Goal: Feedback & Contribution: Submit feedback/report problem

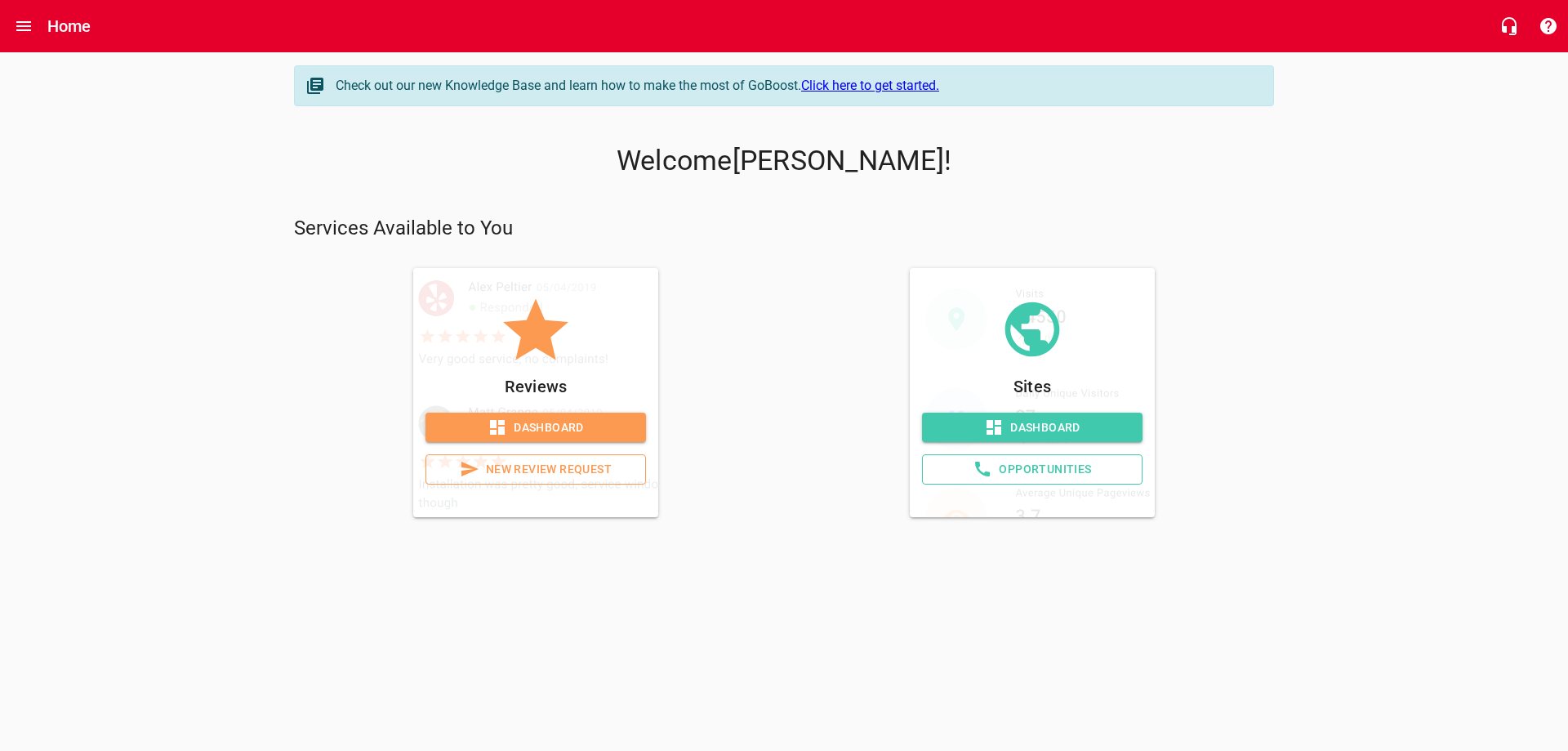
click at [542, 426] on span "Dashboard" at bounding box center [535, 428] width 194 height 20
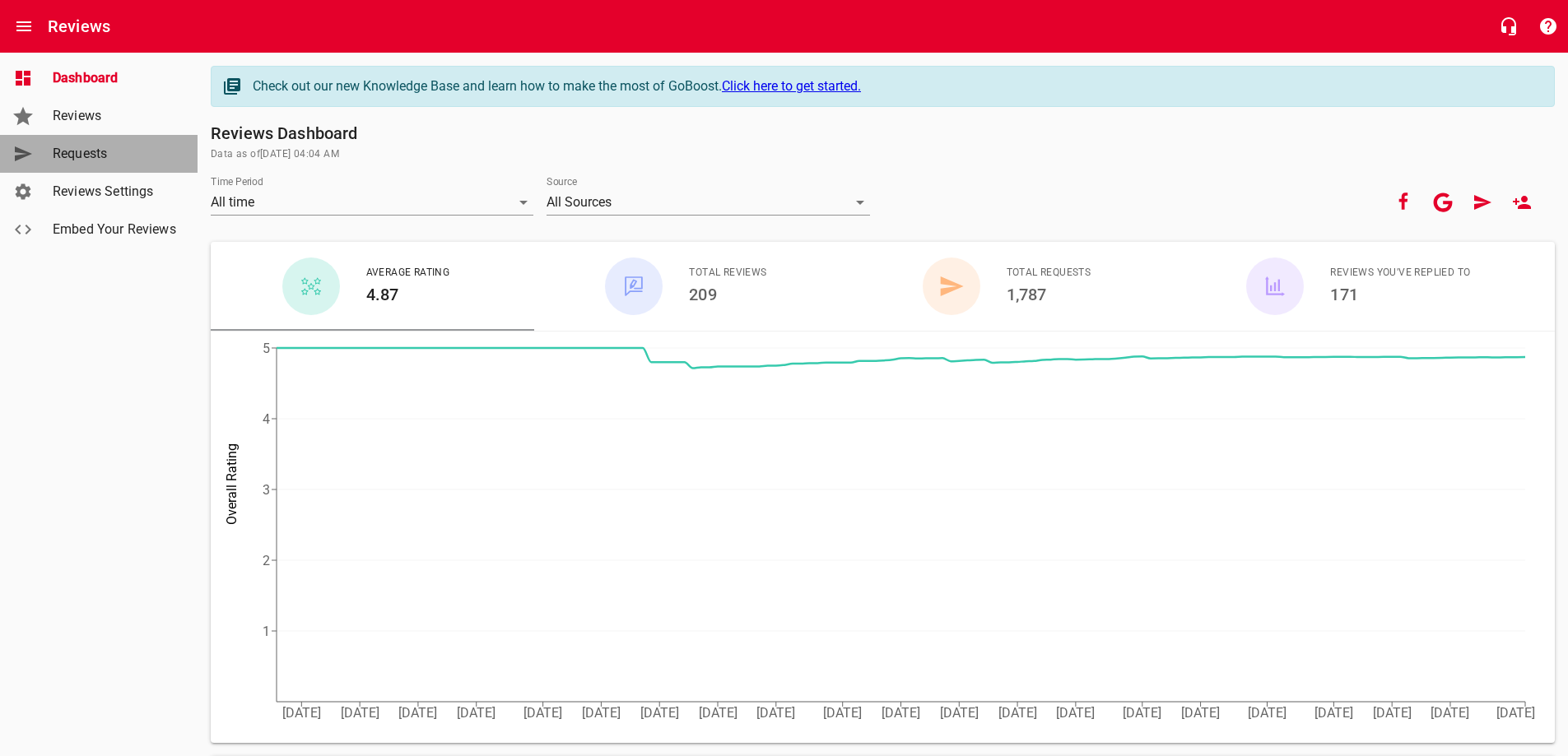
click at [89, 153] on span "Requests" at bounding box center [115, 153] width 126 height 19
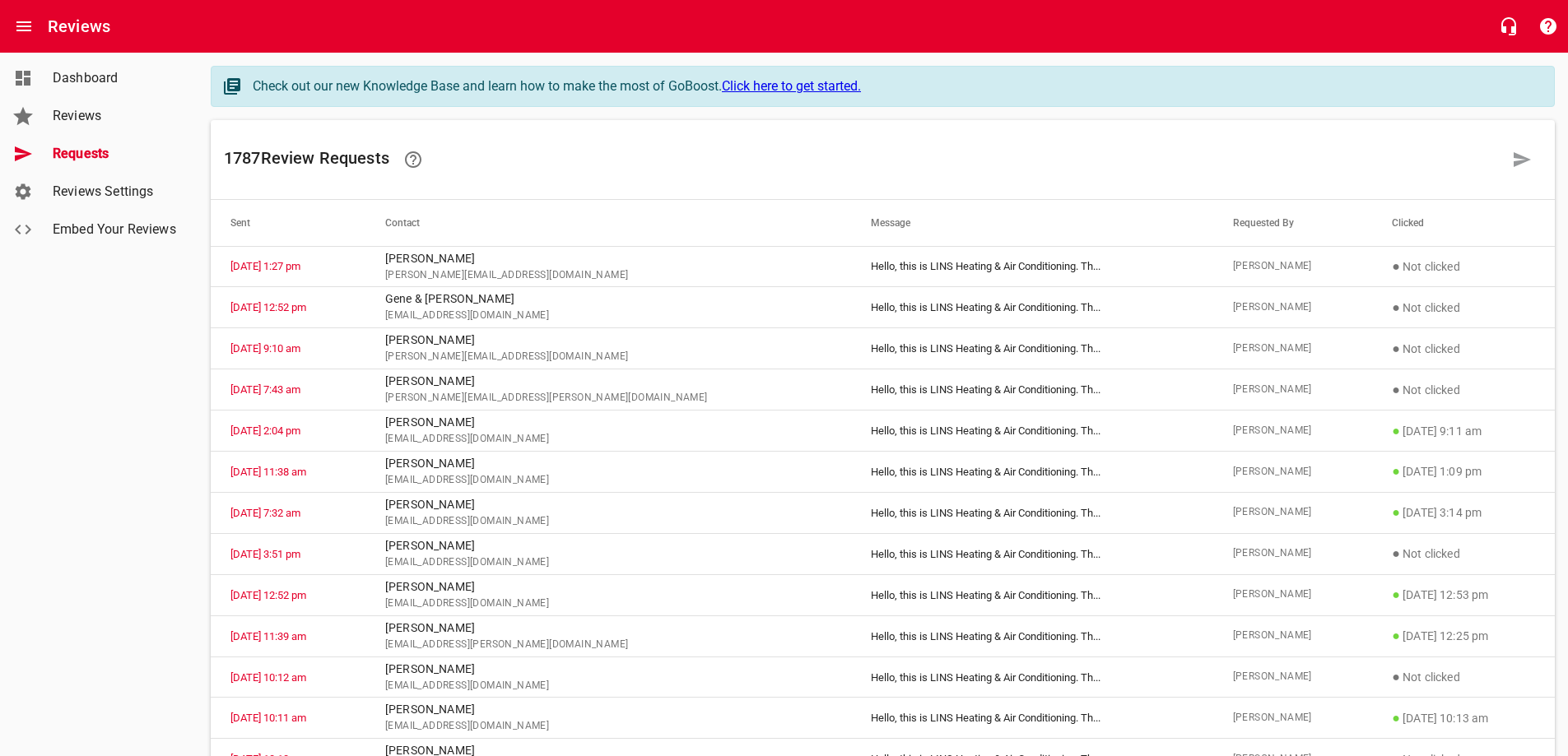
click at [88, 107] on span "Reviews" at bounding box center [115, 115] width 126 height 19
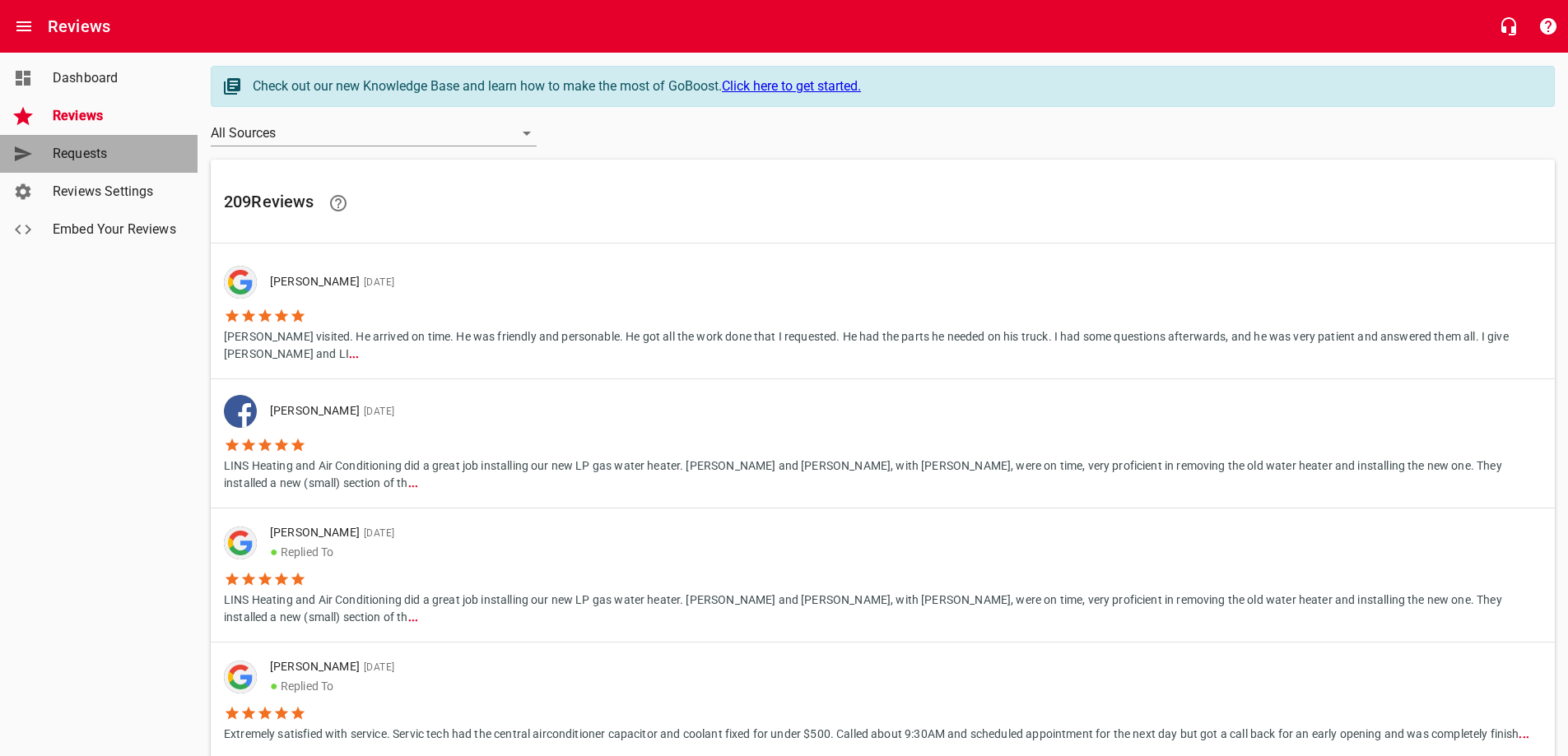
click at [92, 155] on span "Requests" at bounding box center [115, 153] width 126 height 19
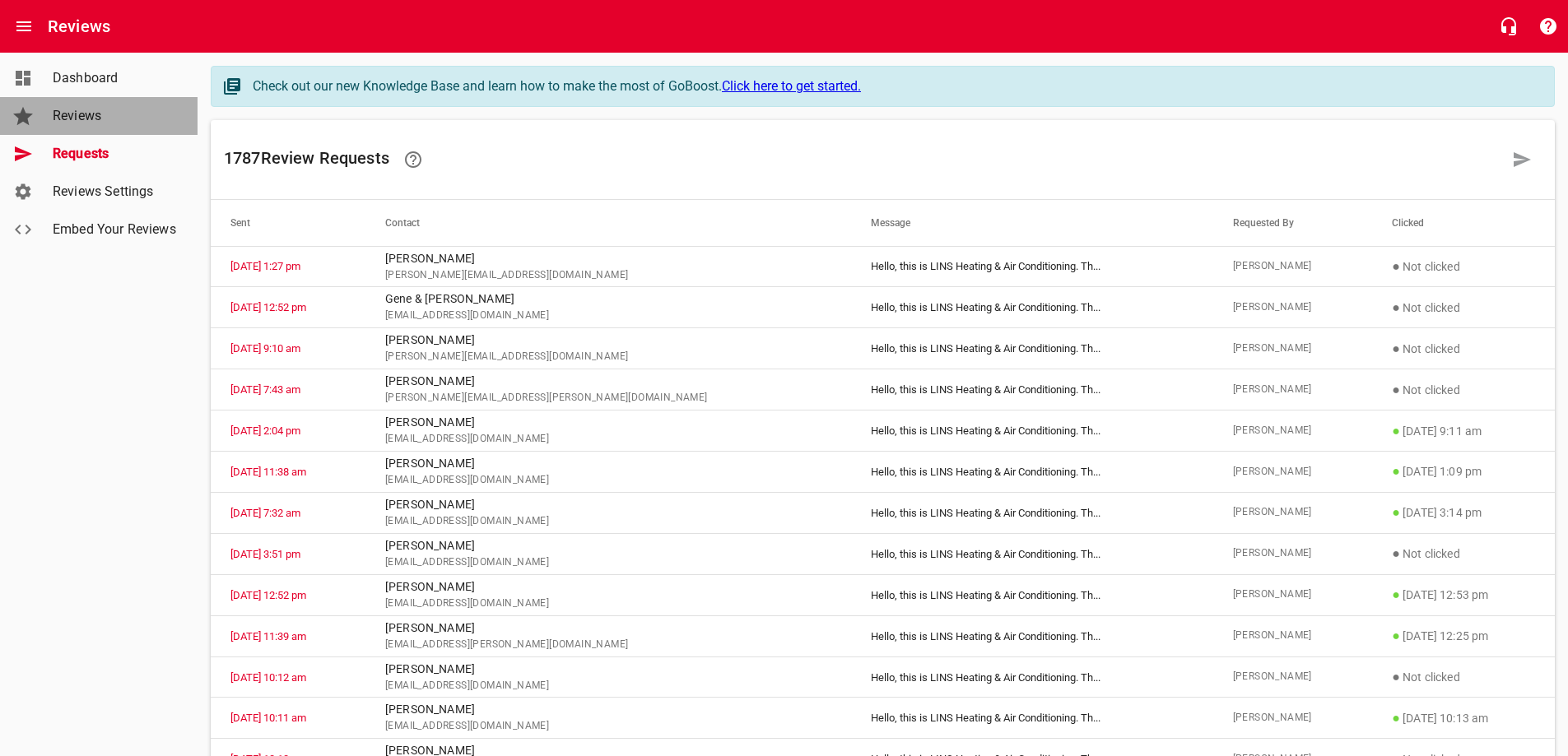
click at [85, 117] on span "Reviews" at bounding box center [115, 115] width 126 height 19
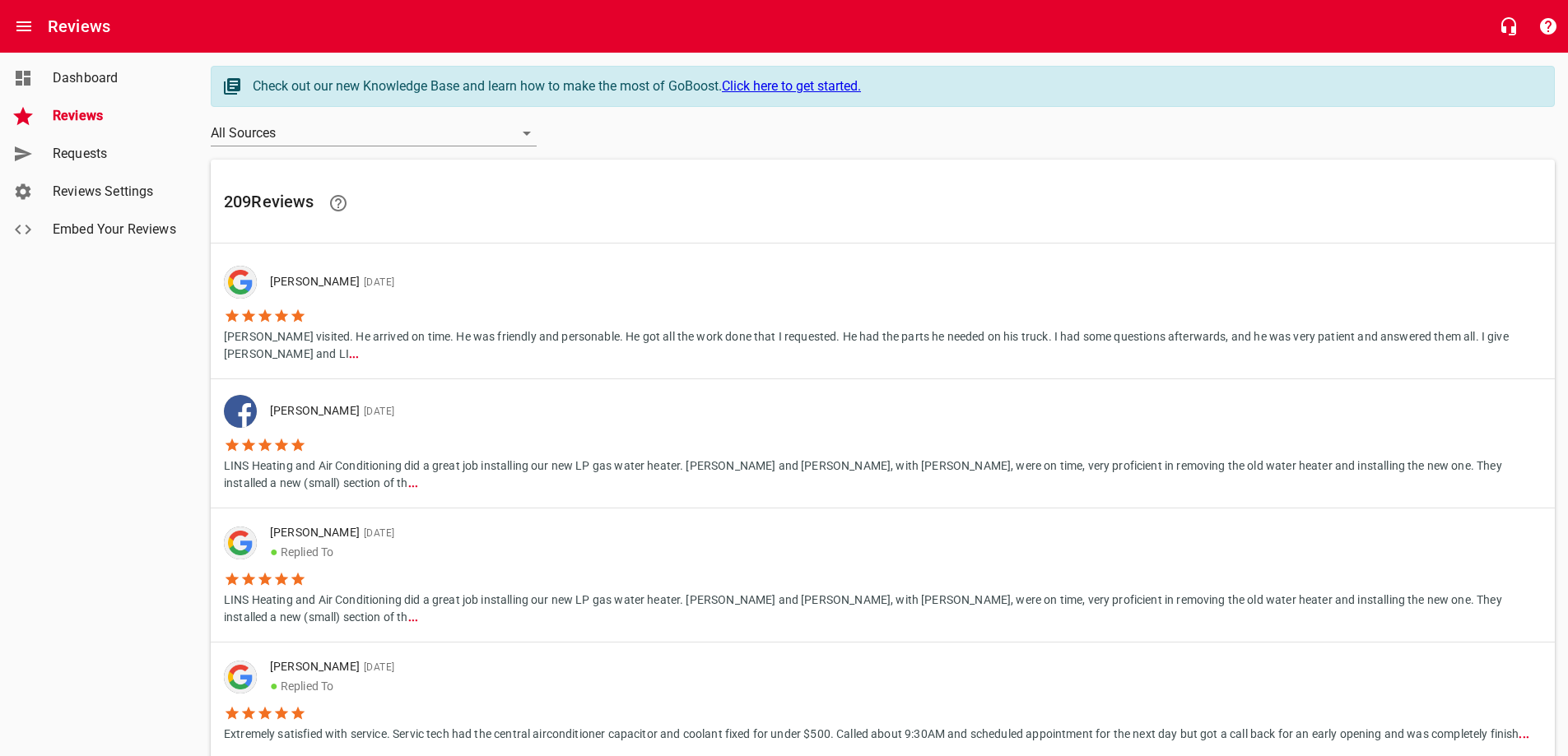
click at [91, 154] on span "Requests" at bounding box center [115, 153] width 126 height 19
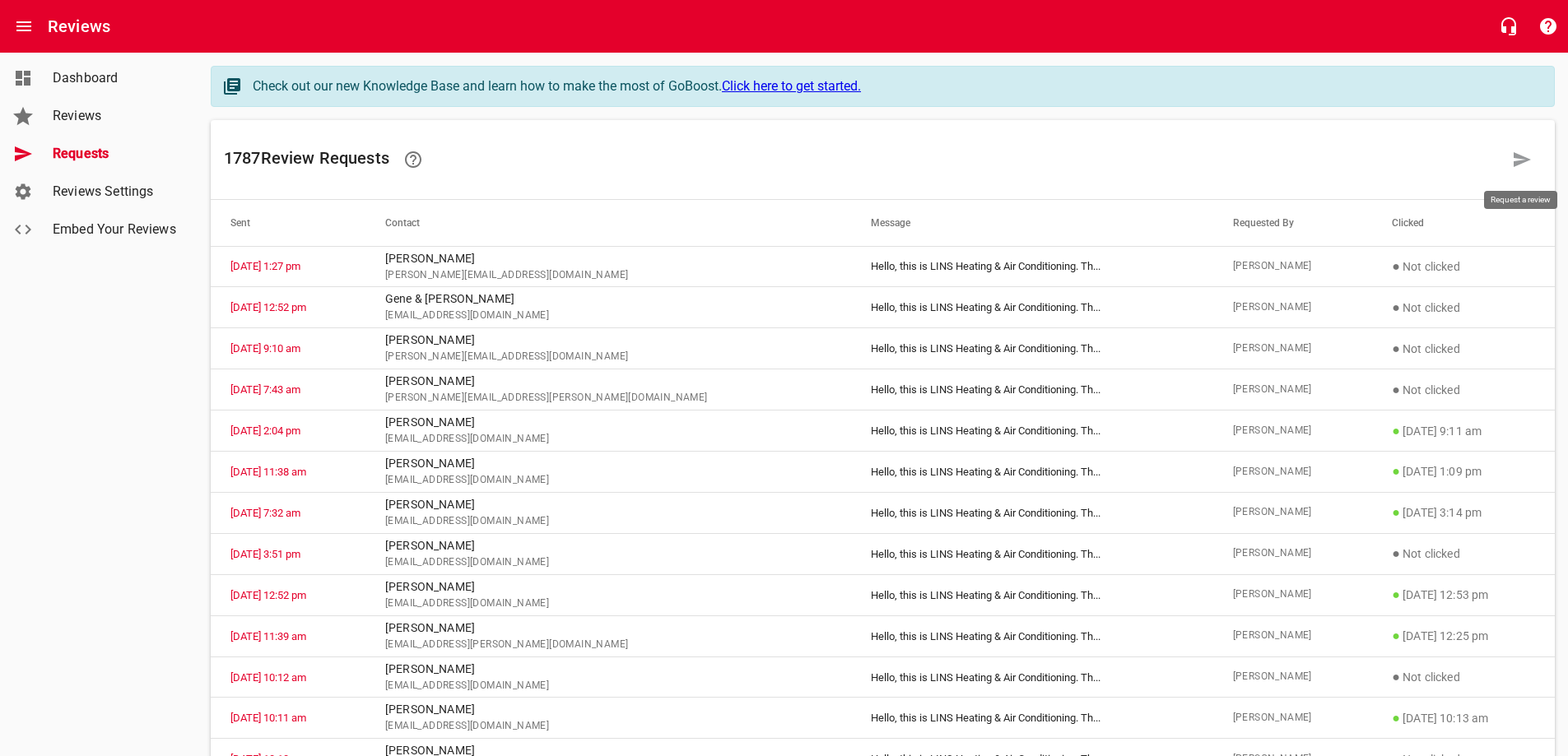
click at [1515, 153] on icon at bounding box center [1522, 159] width 17 height 14
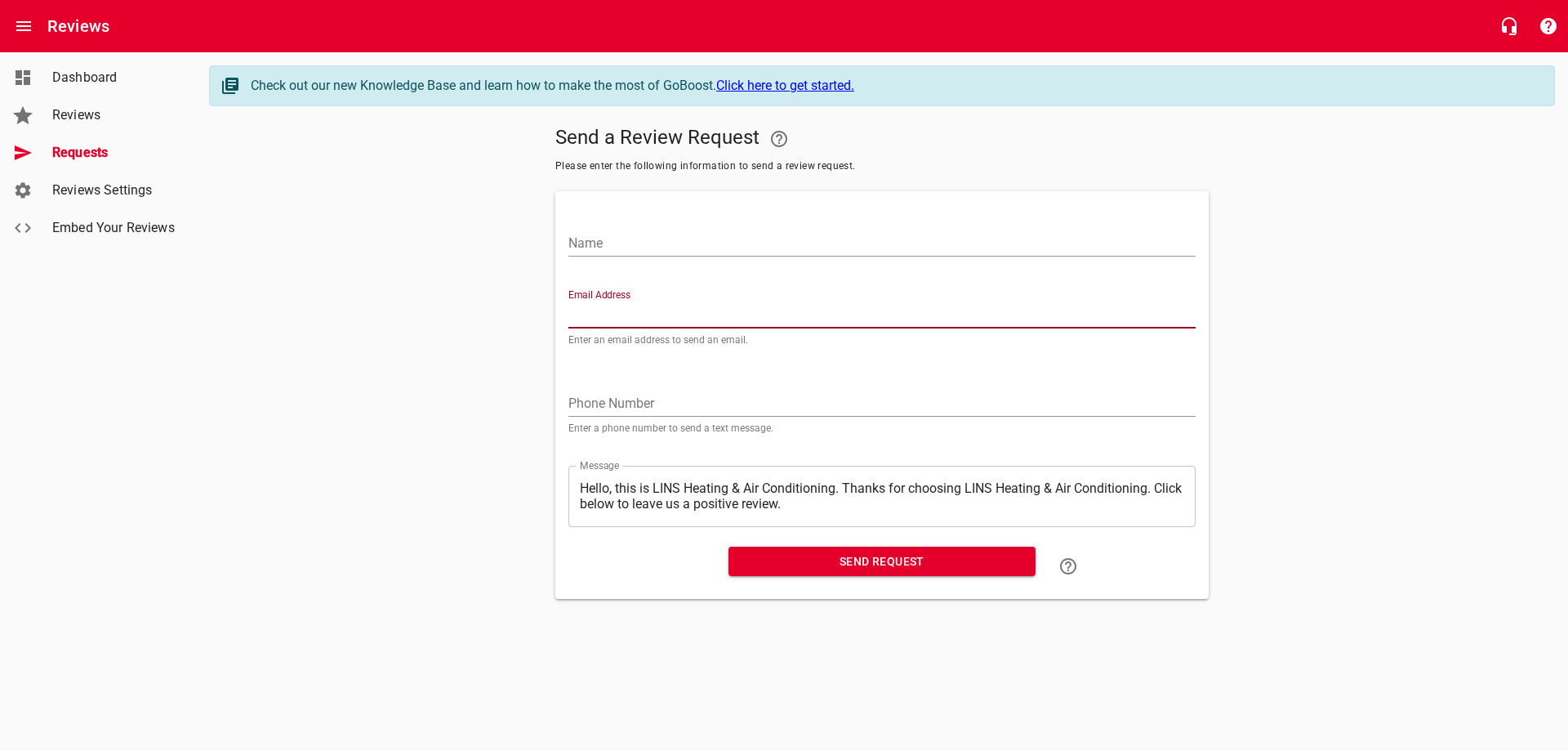
paste input "[EMAIL_ADDRESS][DOMAIN_NAME]"
type input "[EMAIL_ADDRESS][DOMAIN_NAME]"
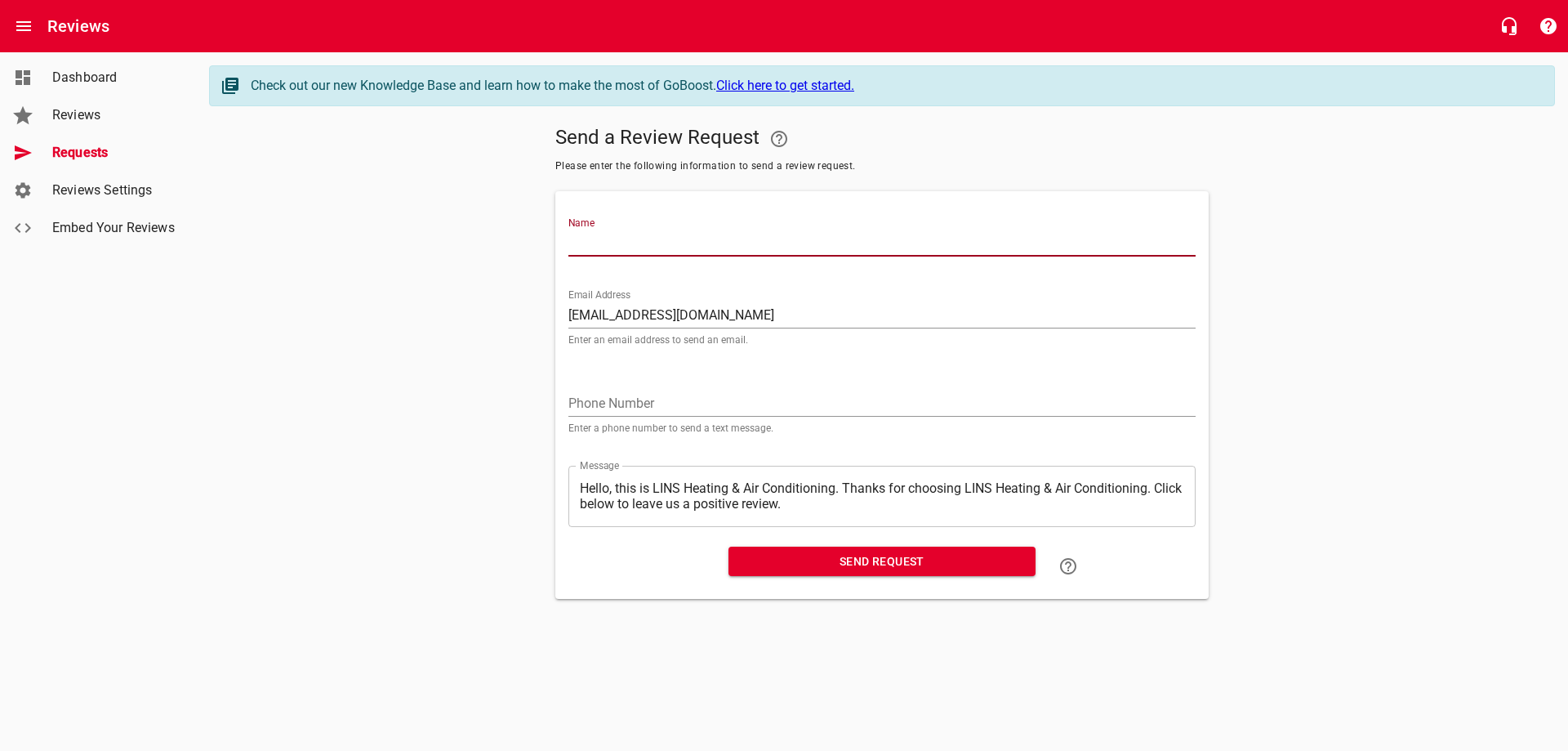
click at [676, 235] on input "Name" at bounding box center [881, 243] width 627 height 26
type input "[PERSON_NAME]"
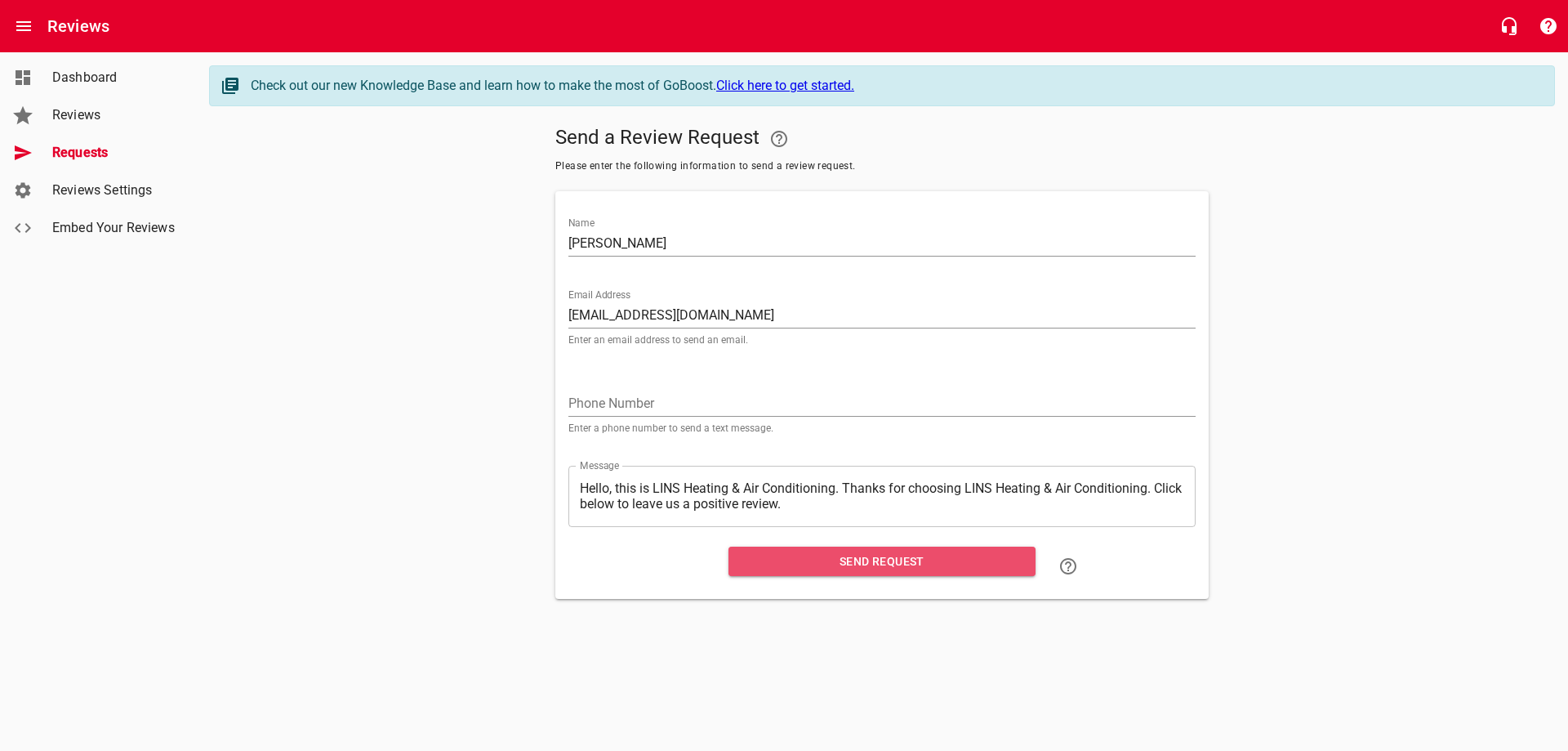
click at [867, 557] on span "Send Request" at bounding box center [882, 562] width 281 height 20
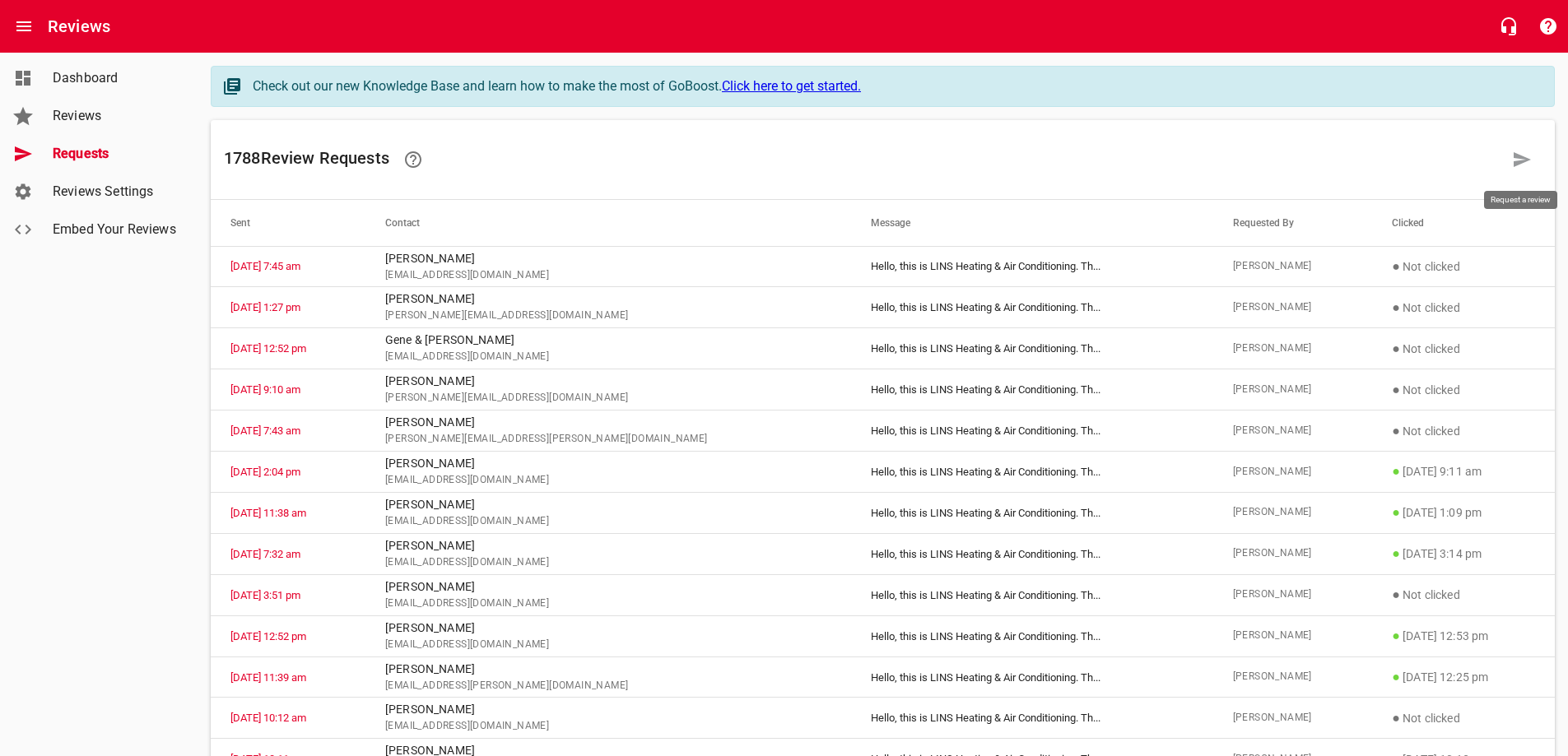
click at [1520, 162] on icon at bounding box center [1522, 159] width 17 height 14
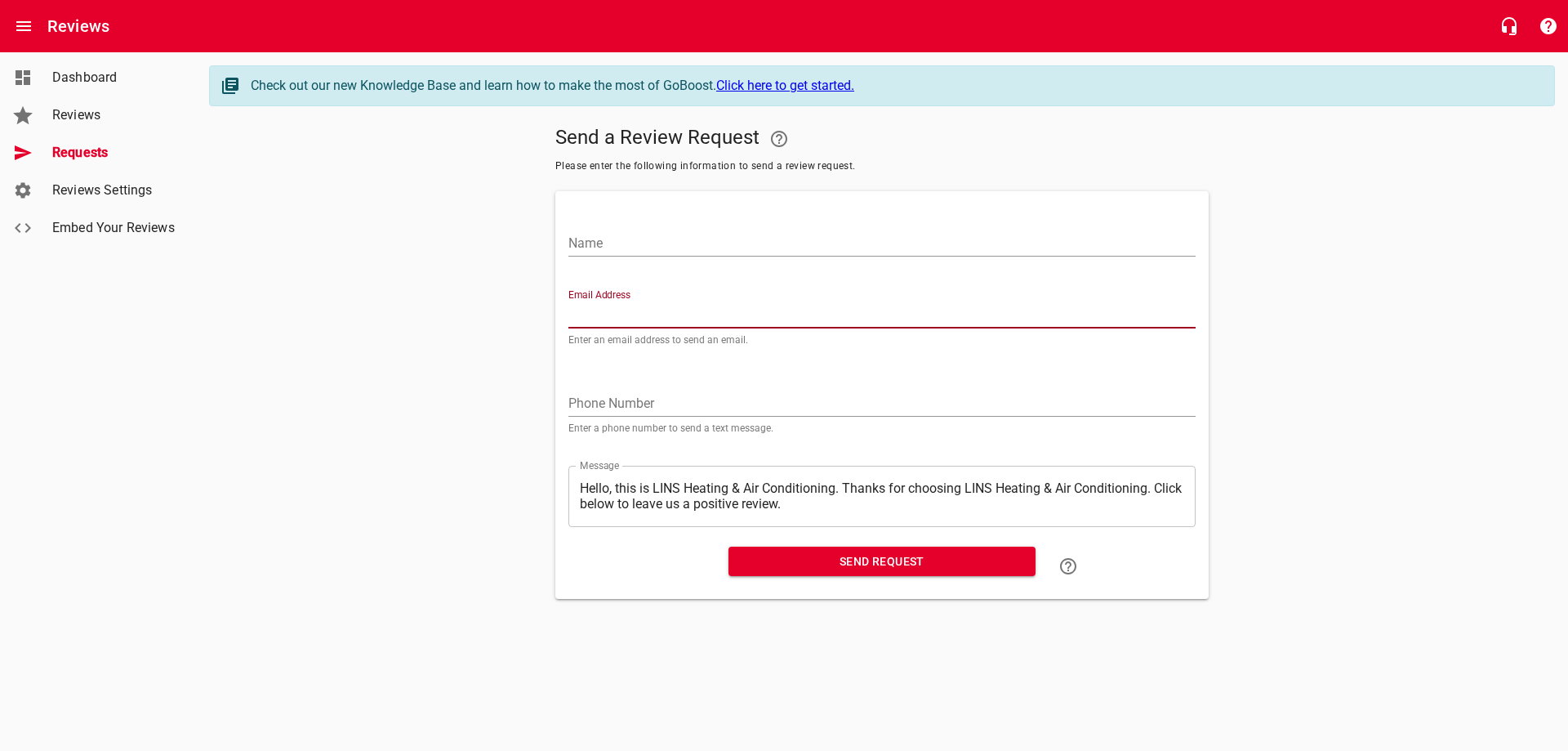
paste input "[EMAIL_ADDRESS][DOMAIN_NAME]"
type input "[EMAIL_ADDRESS][DOMAIN_NAME]"
click at [661, 242] on input "Name" at bounding box center [881, 243] width 627 height 26
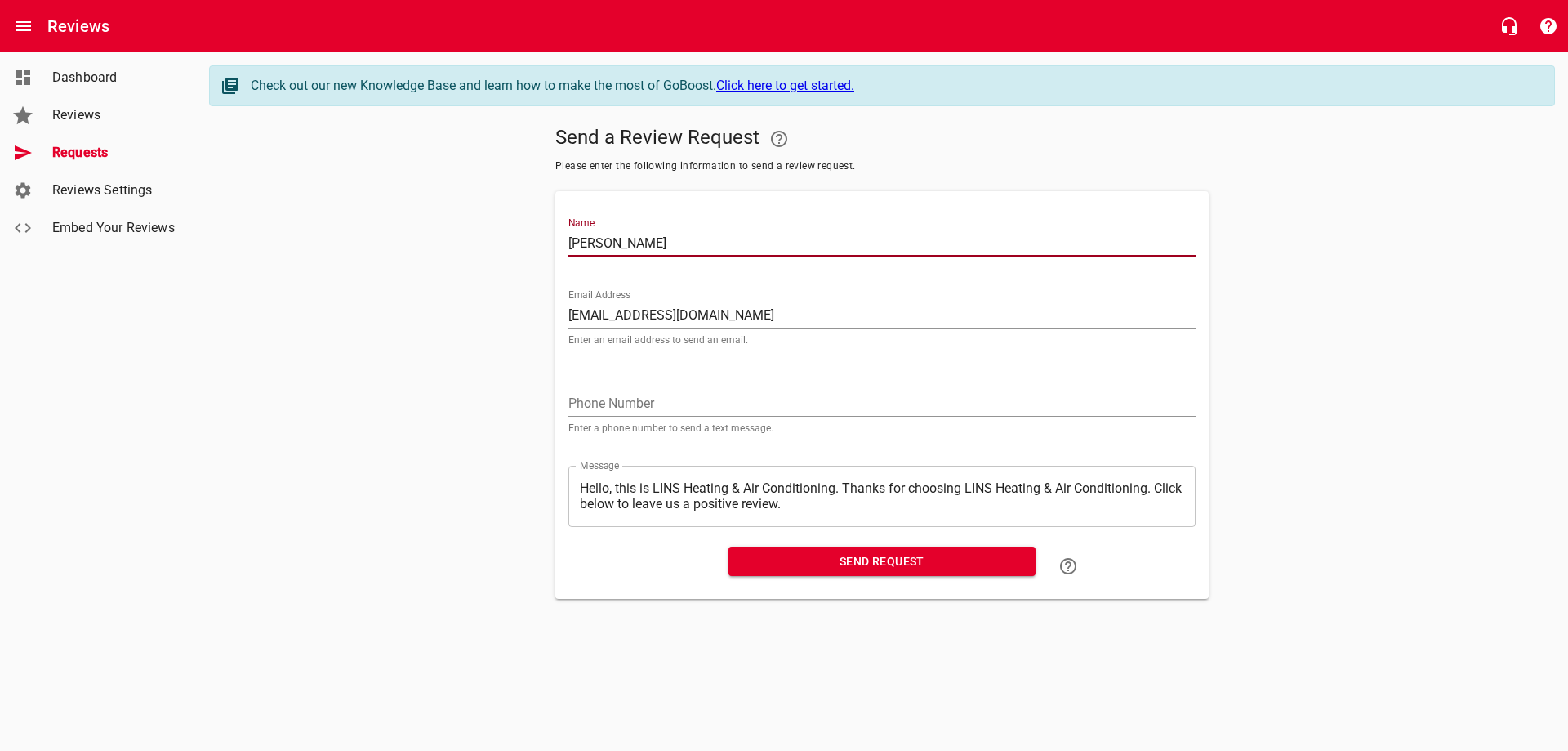
type input "[PERSON_NAME]"
click at [877, 555] on span "Send Request" at bounding box center [882, 562] width 281 height 20
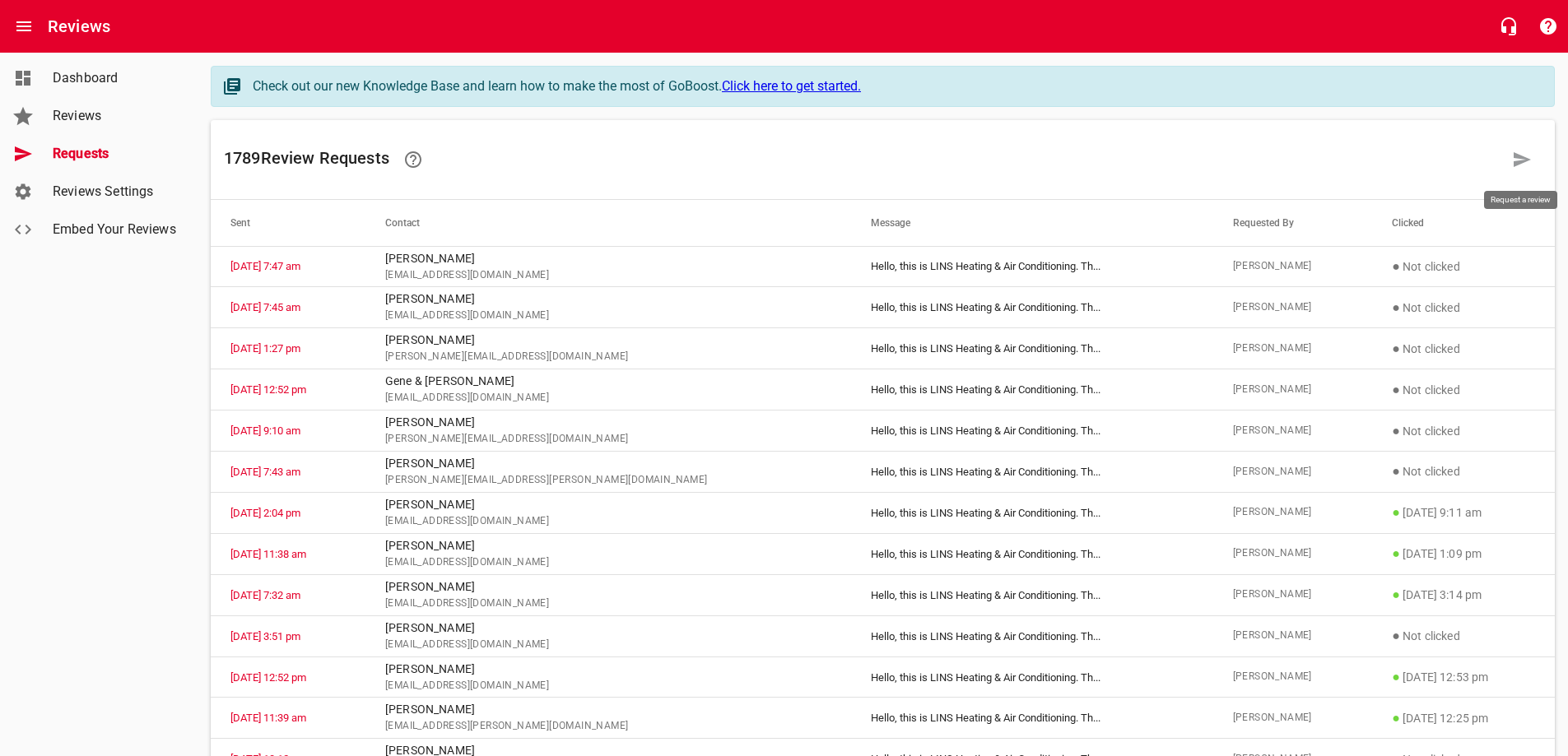
click at [1511, 158] on link at bounding box center [1521, 159] width 40 height 40
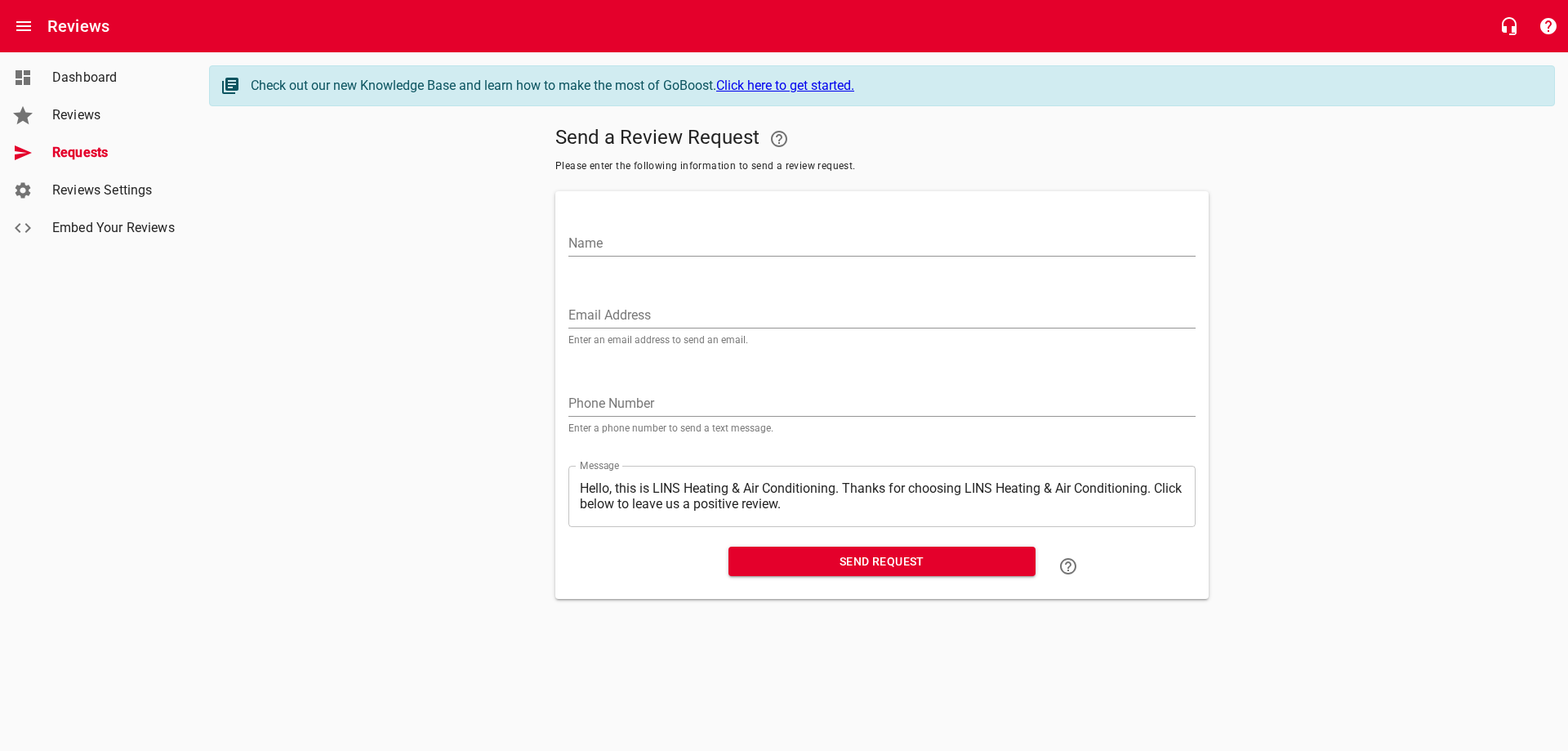
click at [637, 315] on input "Email Address" at bounding box center [881, 315] width 627 height 26
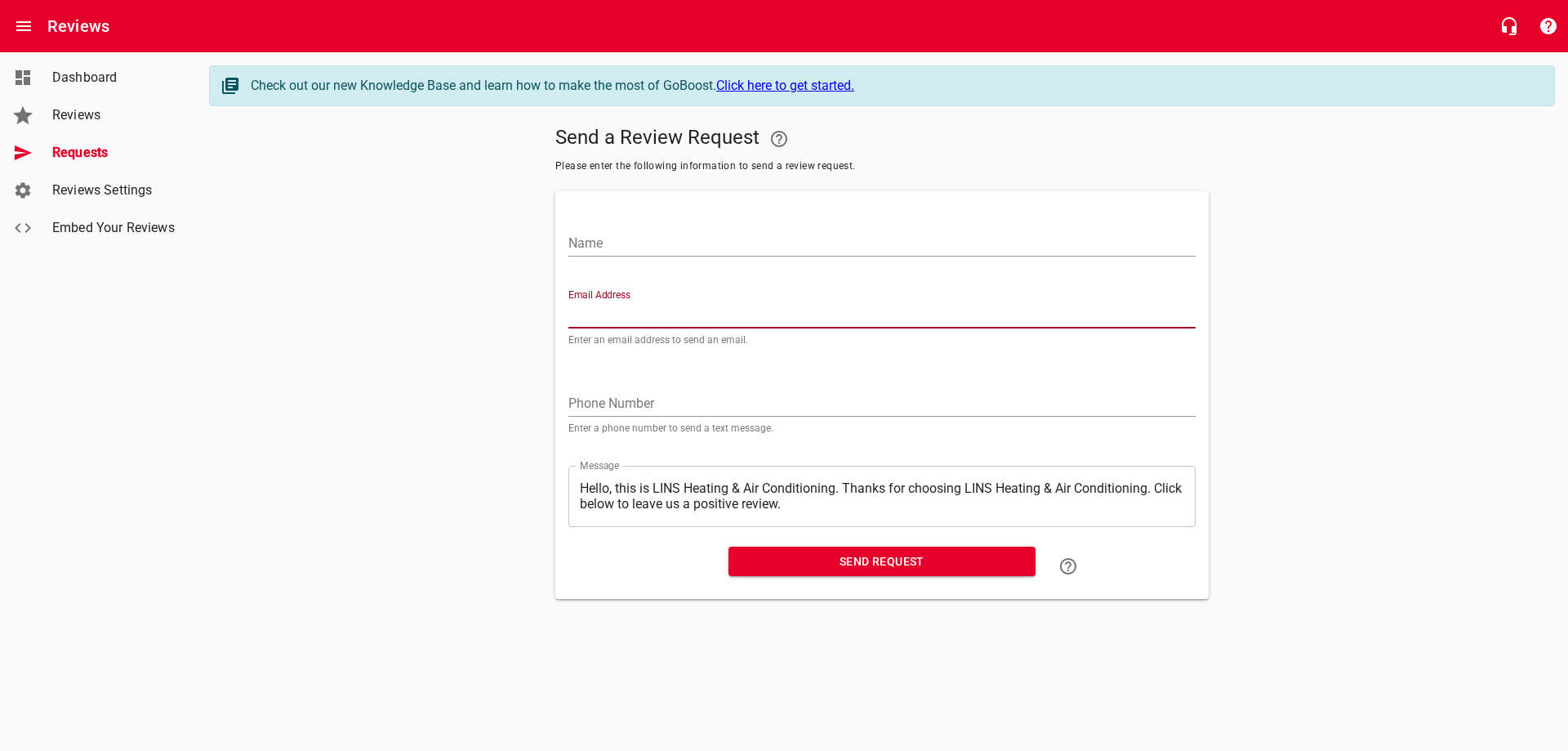
paste input "[PERSON_NAME][EMAIL_ADDRESS][PERSON_NAME][DOMAIN_NAME]"
type input "[PERSON_NAME][EMAIL_ADDRESS][PERSON_NAME][DOMAIN_NAME]"
click at [704, 242] on input "Name" at bounding box center [881, 243] width 627 height 26
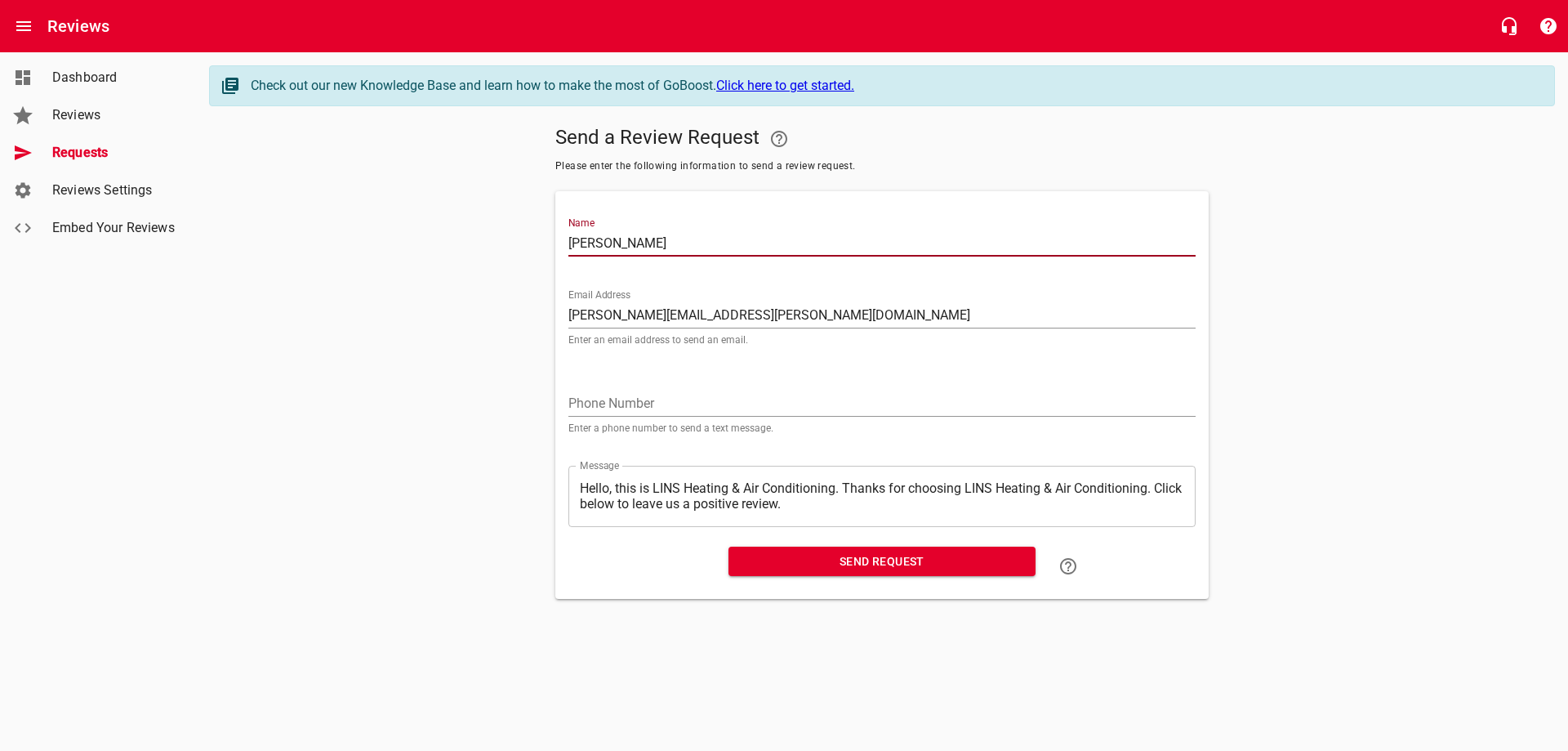
type input "[PERSON_NAME]"
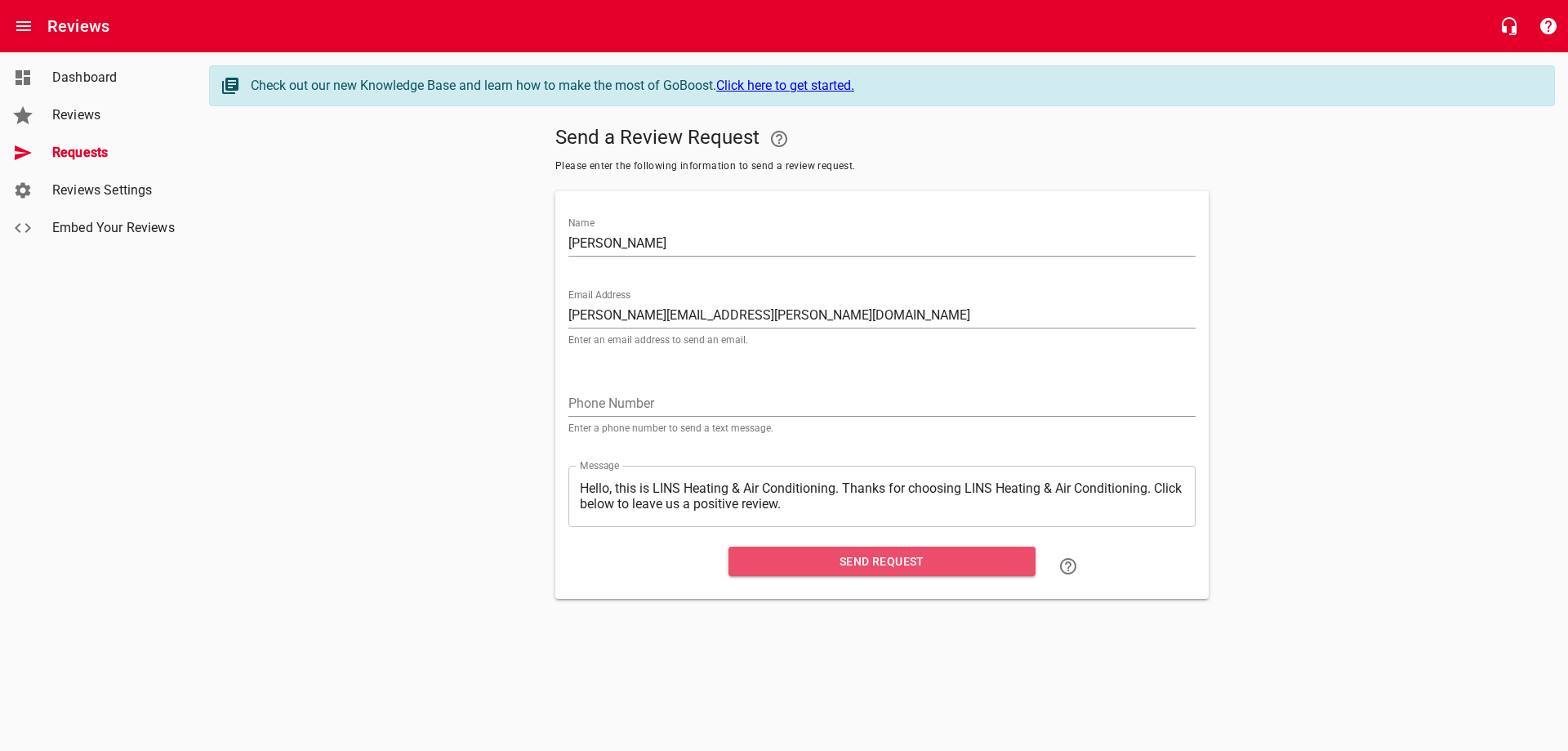
click at [854, 564] on span "Send Request" at bounding box center [882, 562] width 281 height 20
